Goal: Task Accomplishment & Management: Manage account settings

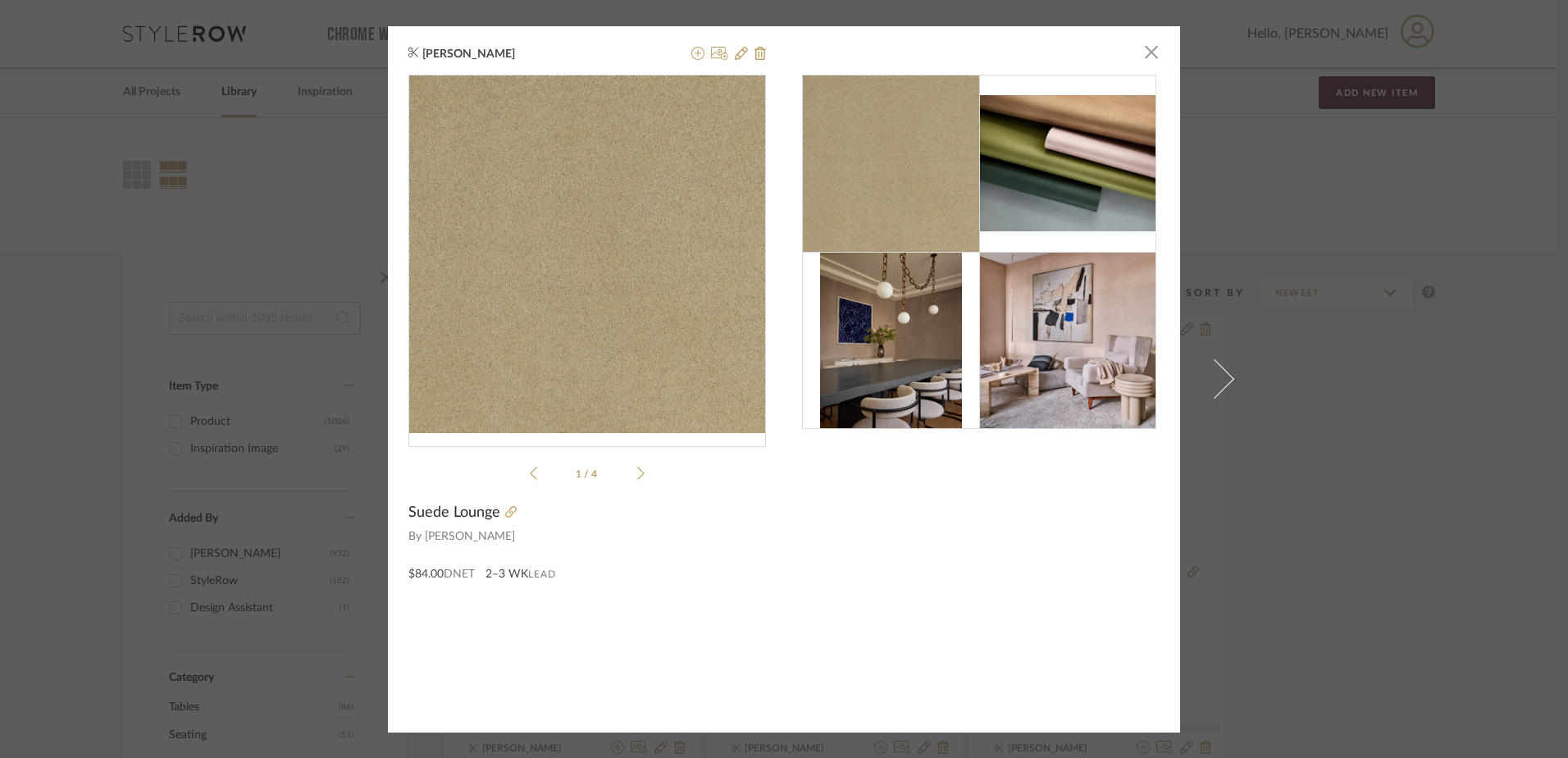
drag, startPoint x: 0, startPoint y: 0, endPoint x: 1442, endPoint y: 477, distance: 1518.8
click at [1442, 477] on div "Ashley Snead × 1 / 4 Suede Lounge By Phillip Jefferies $84.00 DNET 2–3 WK Lead" at bounding box center [784, 379] width 1568 height 758
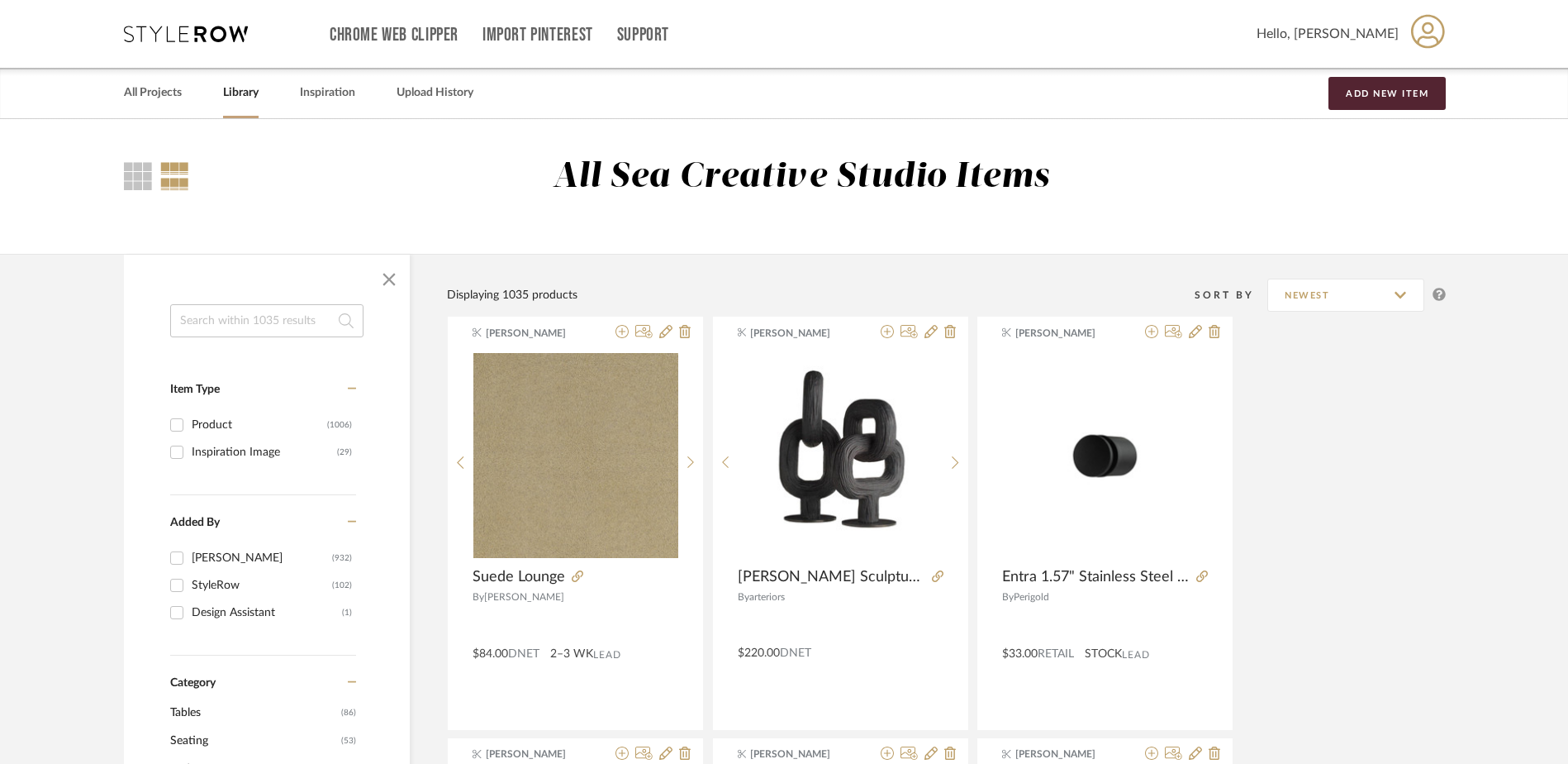
click at [176, 35] on icon at bounding box center [186, 34] width 124 height 17
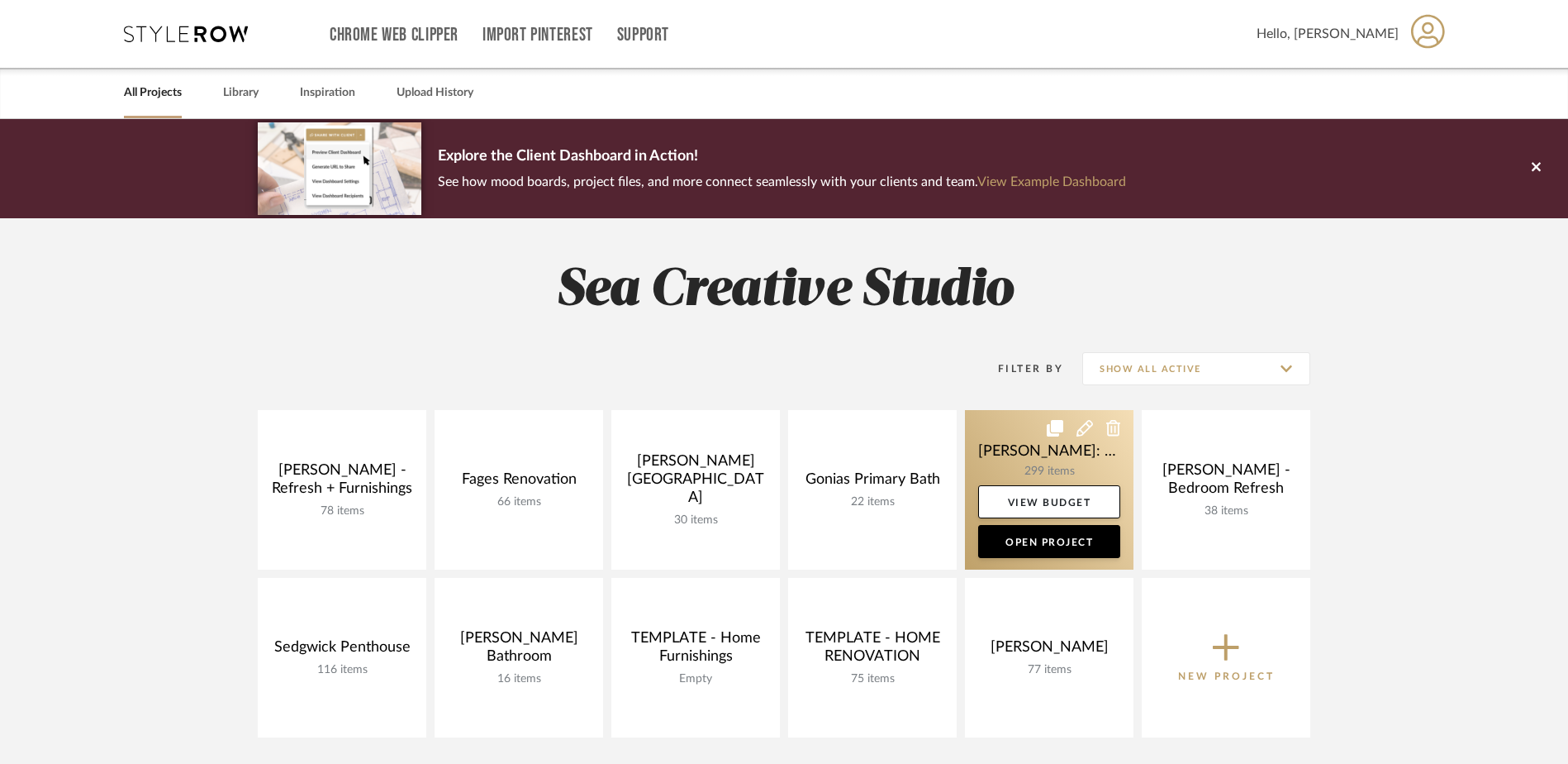
click at [1061, 470] on link at bounding box center [1049, 490] width 168 height 160
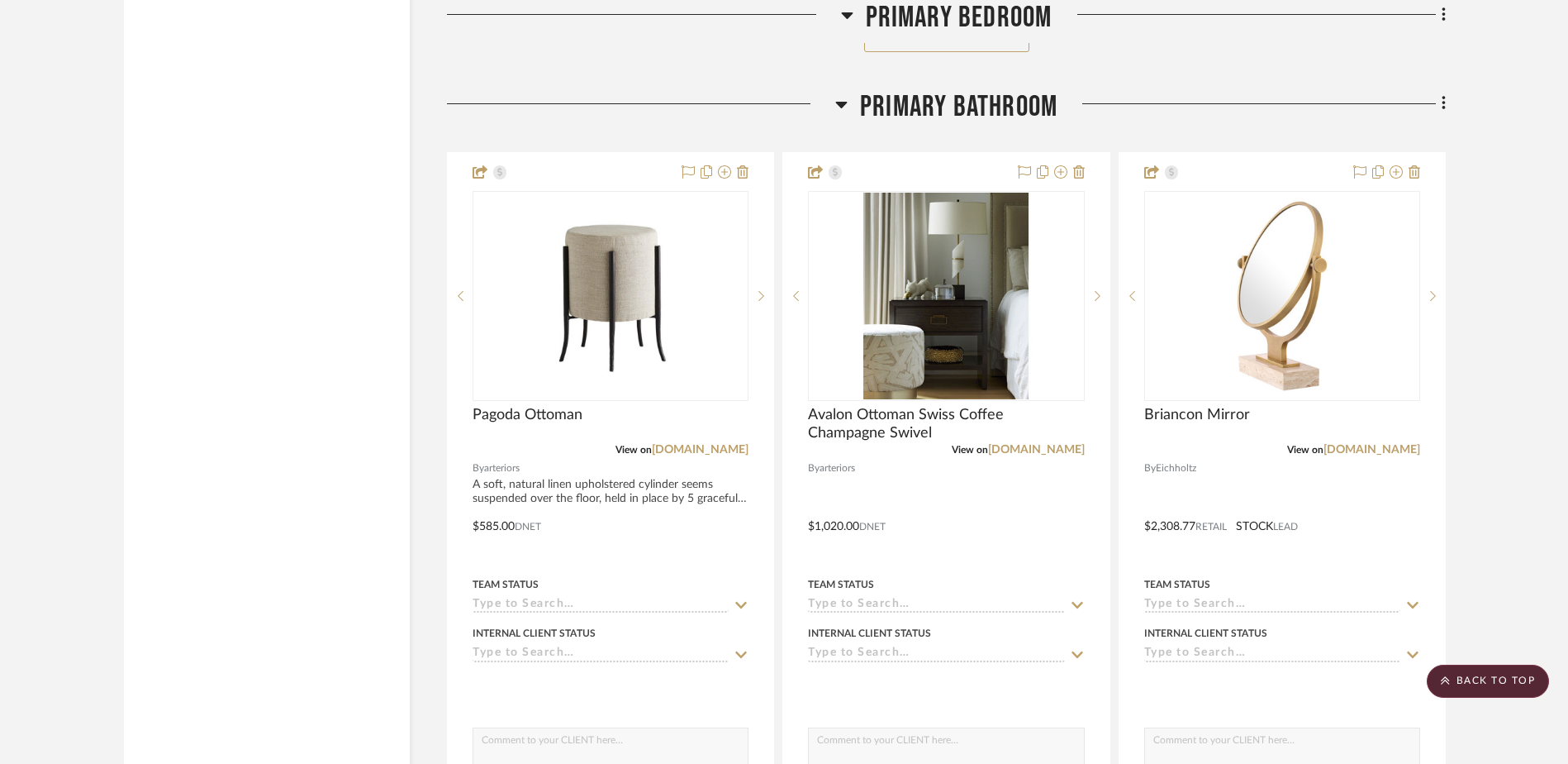
scroll to position [23062, 0]
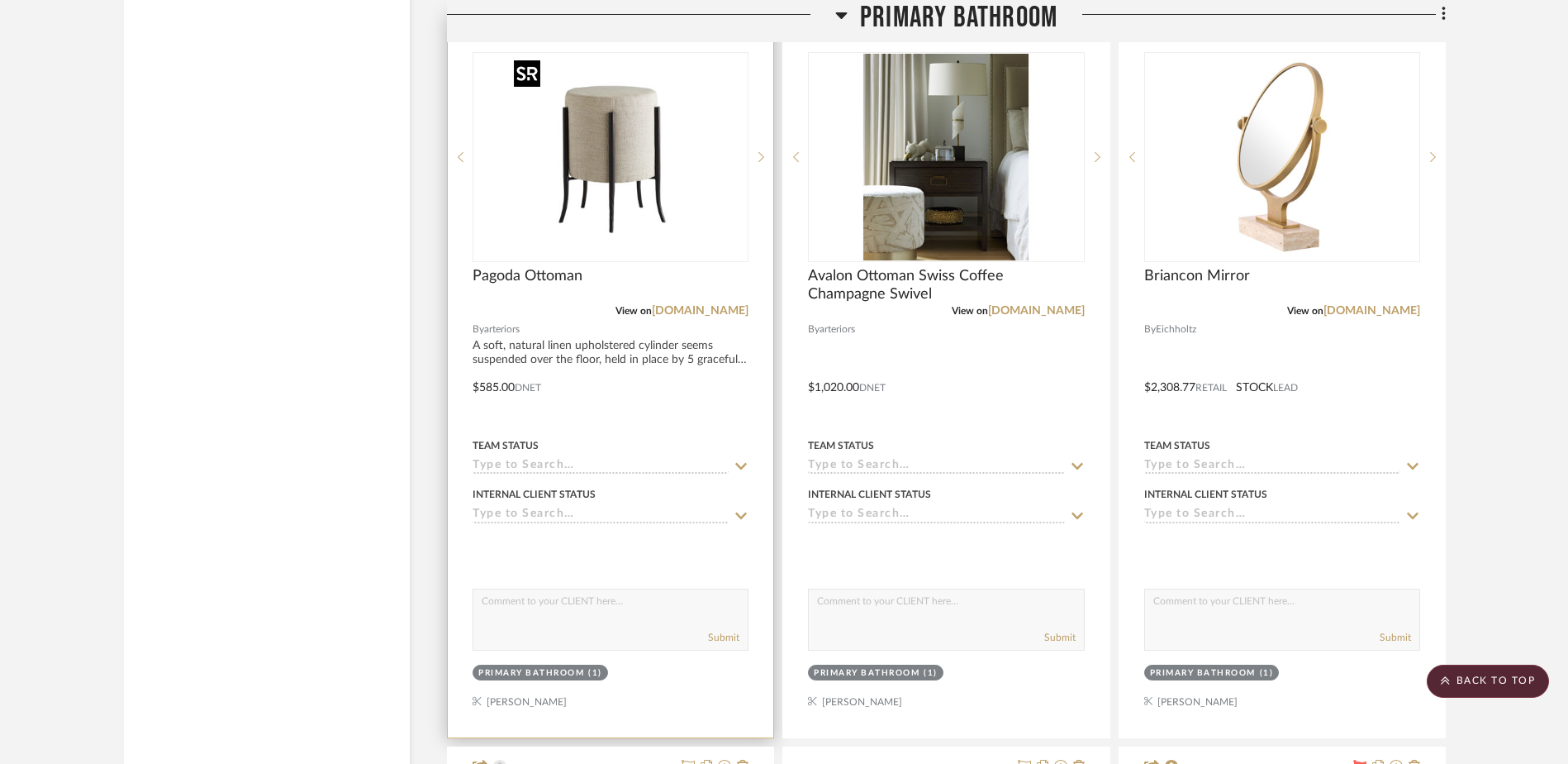
click at [0, 0] on img at bounding box center [0, 0] width 0 height 0
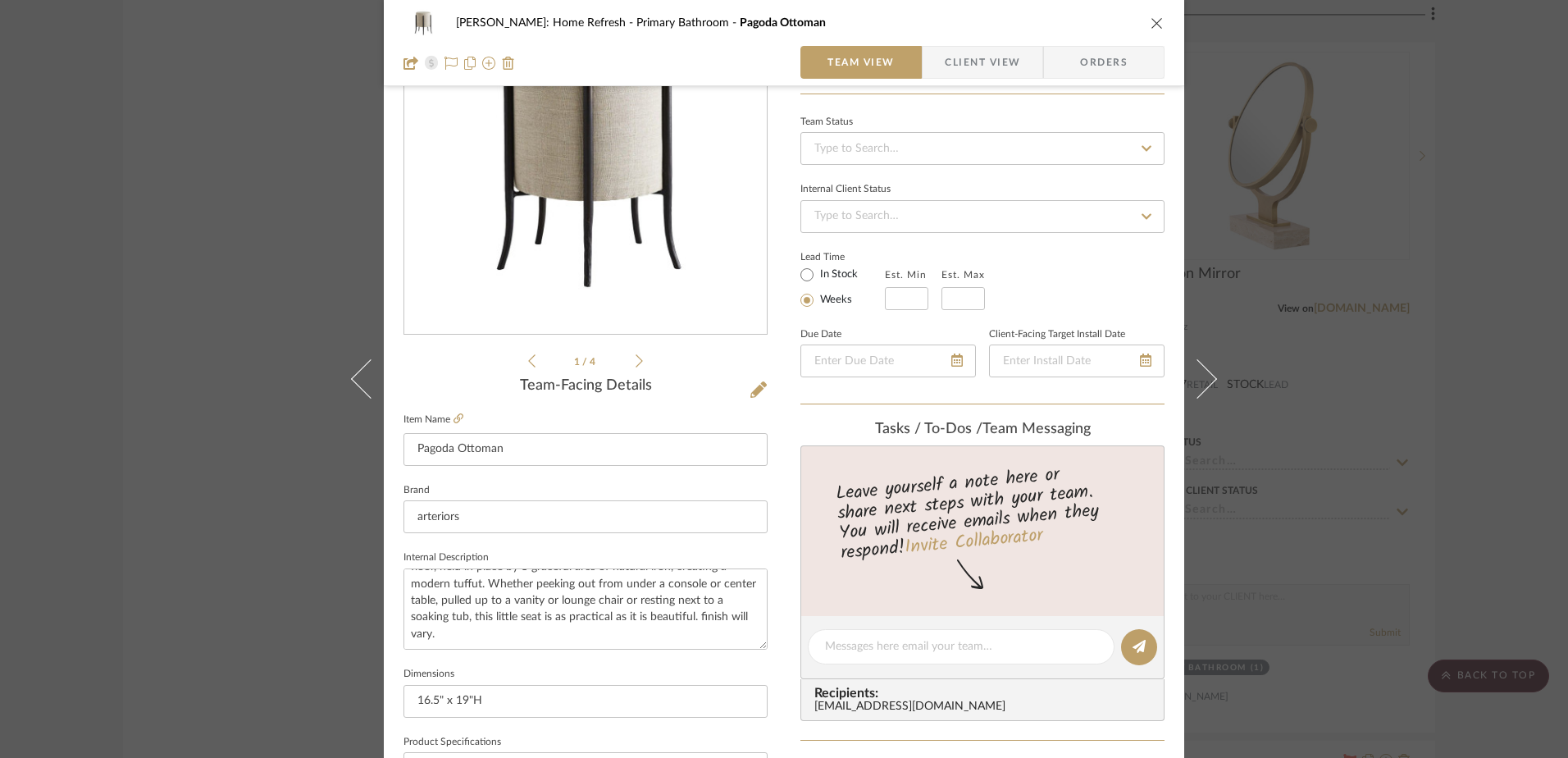
scroll to position [113, 0]
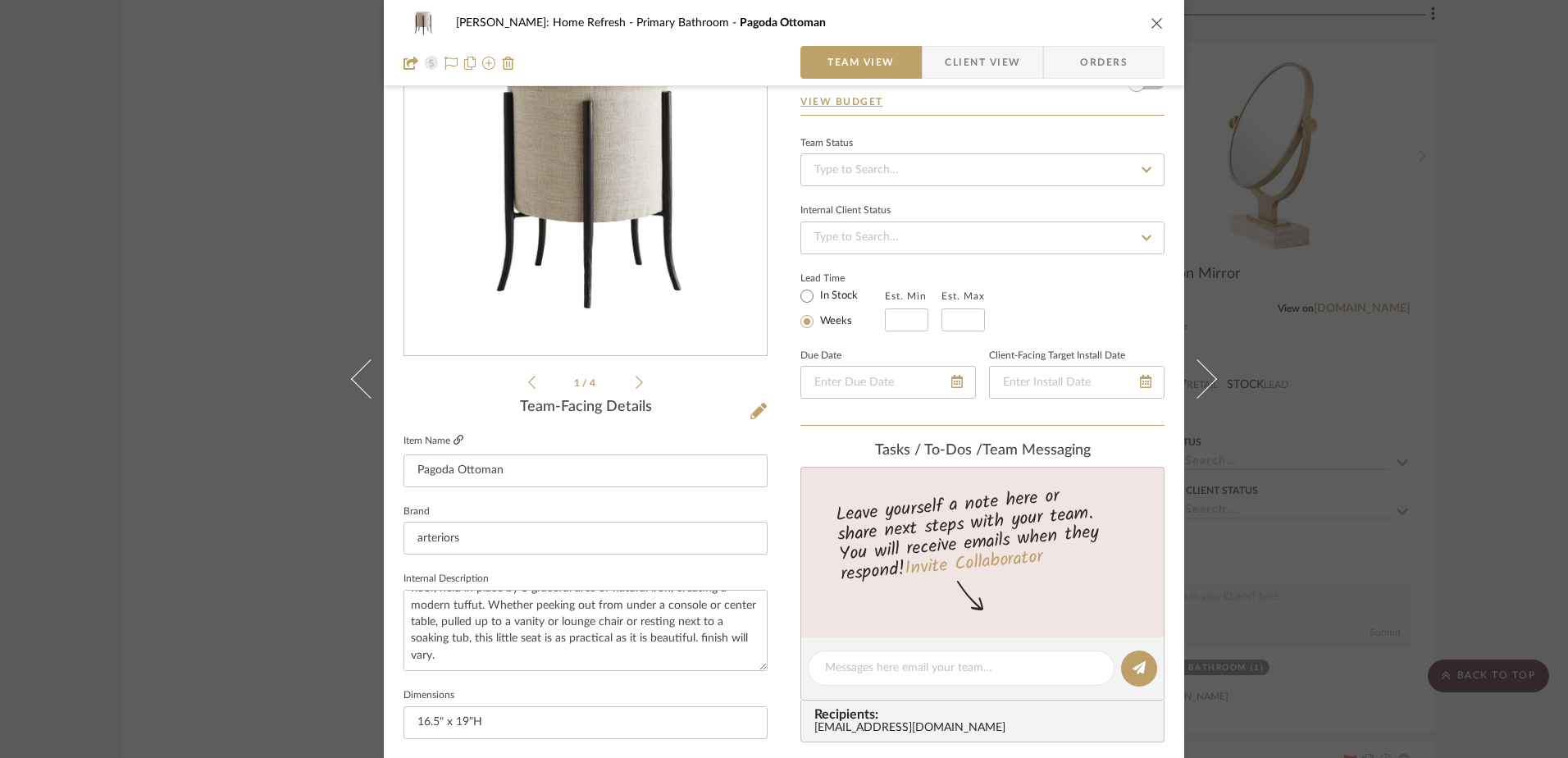
click at [453, 434] on link at bounding box center [458, 441] width 10 height 14
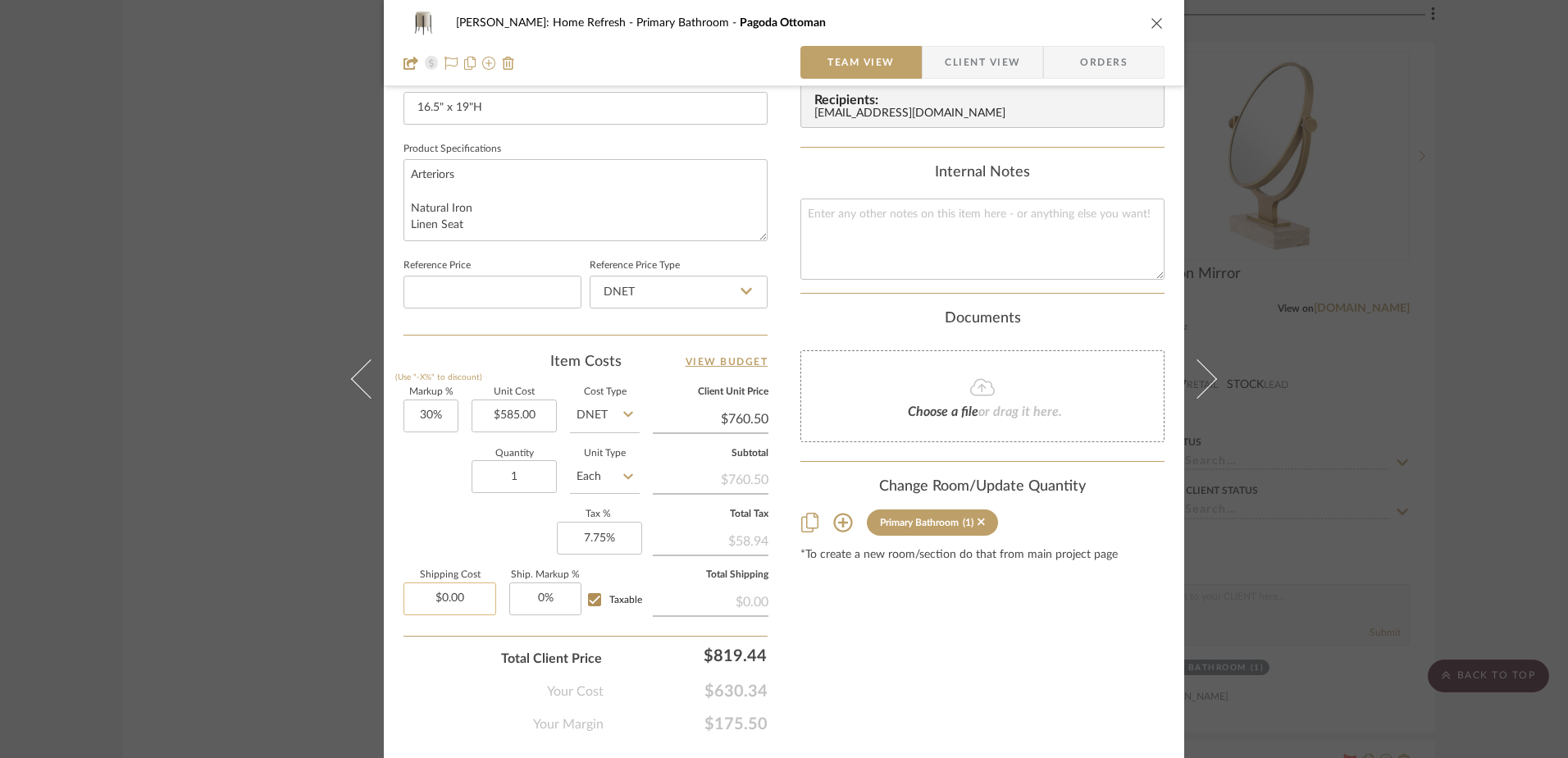
scroll to position [687, 0]
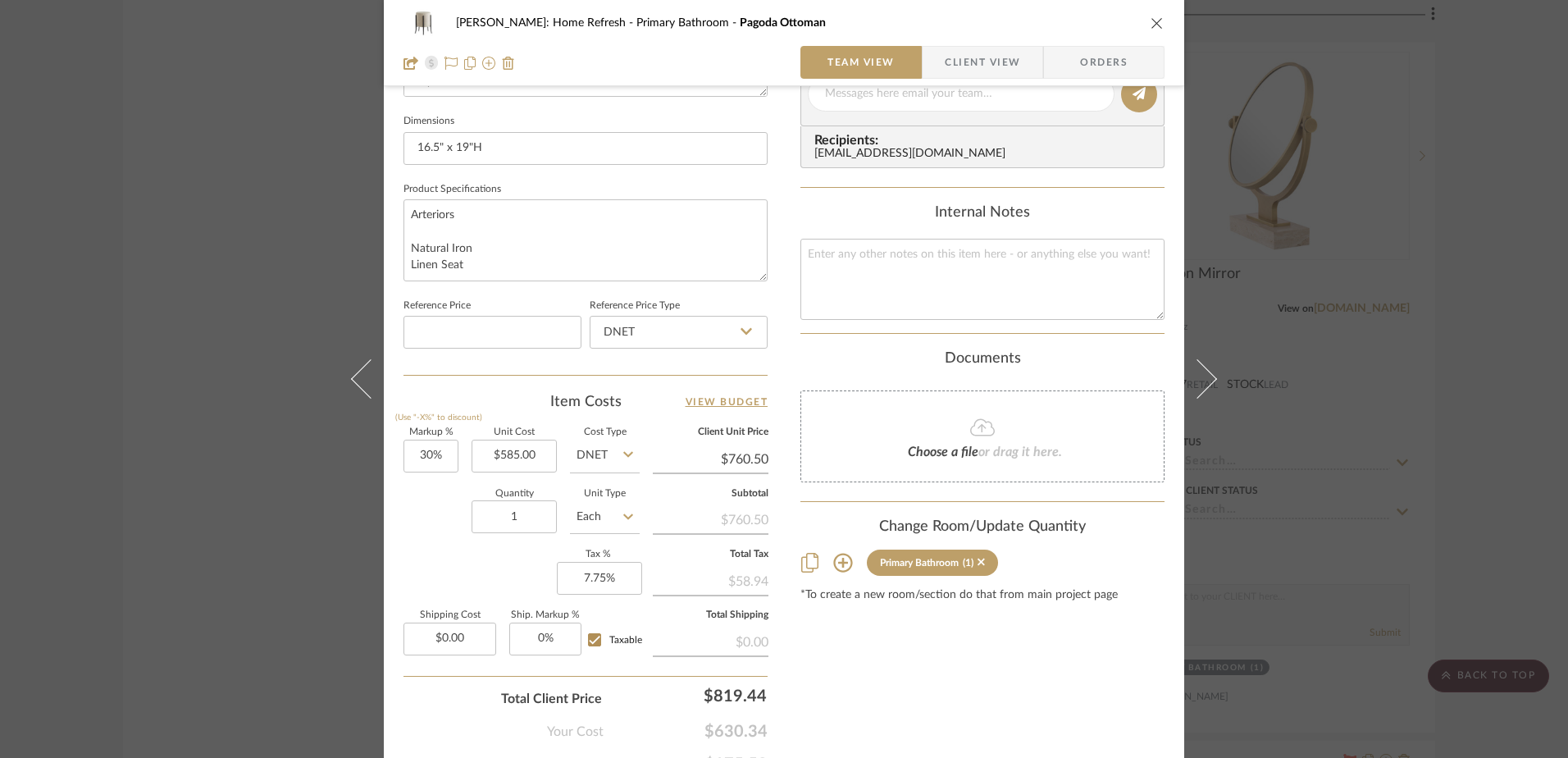
click at [487, 552] on div "Markup % (Use "-X%" to discount) 30% Unit Cost $585.00 Cost Type DNET Client Un…" at bounding box center [586, 547] width 364 height 239
click at [460, 633] on input "0.00" at bounding box center [450, 639] width 92 height 33
type input "$50.00"
click at [457, 708] on div "Your Cost $630.34" at bounding box center [586, 724] width 364 height 33
click at [589, 645] on input "Taxable" at bounding box center [594, 639] width 26 height 26
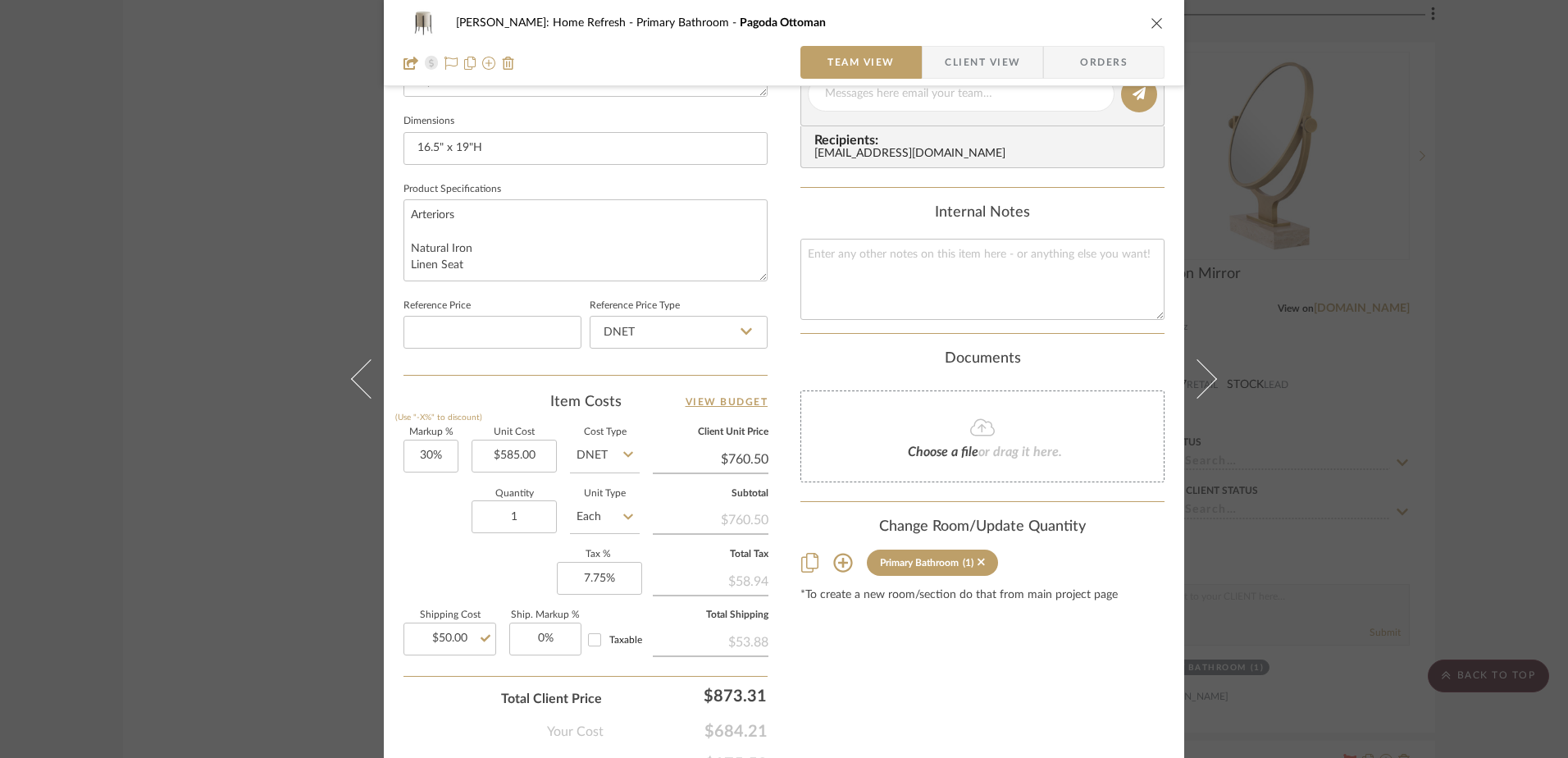
checkbox input "false"
click at [897, 284] on textarea at bounding box center [983, 279] width 364 height 81
type textarea "Surcharge: $50 Freight: 15%"
click at [1461, 341] on div "Hines: Home Refresh Primary Bathroom Pagoda Ottoman Team View Client View Order…" at bounding box center [784, 379] width 1568 height 758
